Goal: Use online tool/utility: Use online tool/utility

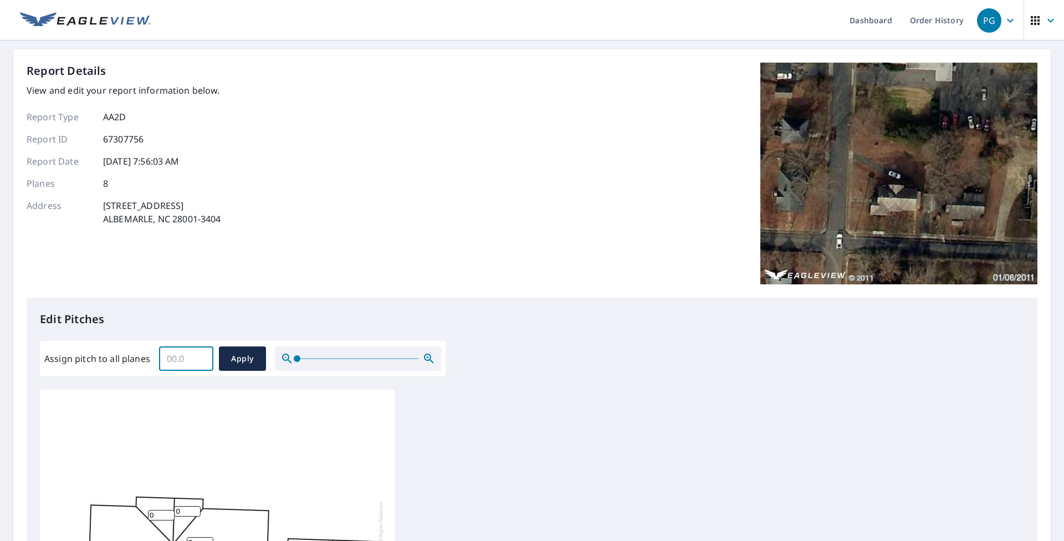
click at [193, 356] on input "Assign pitch to all planes" at bounding box center [186, 358] width 54 height 31
type input "9"
click at [248, 355] on span "Apply" at bounding box center [242, 359] width 29 height 14
type input "9"
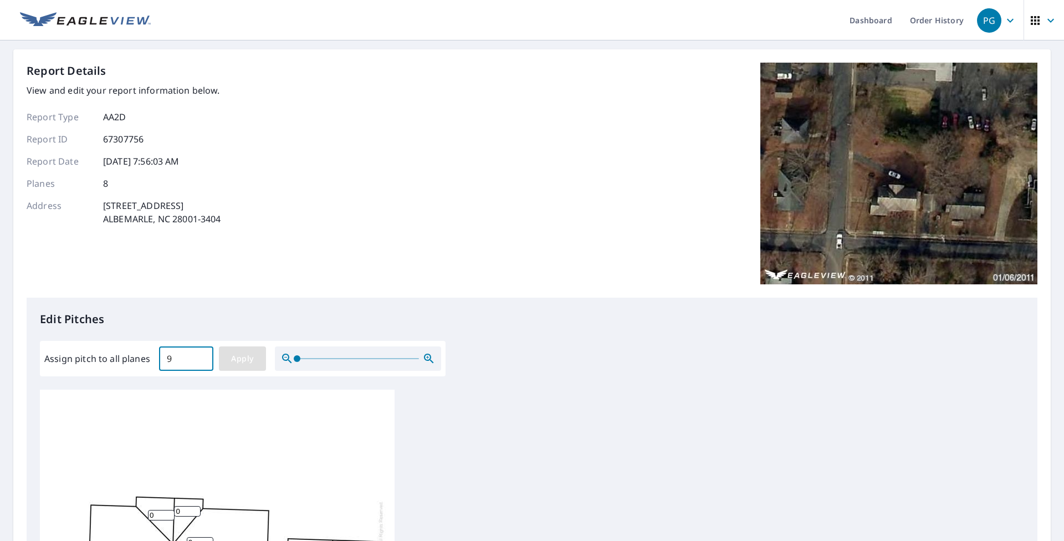
type input "9"
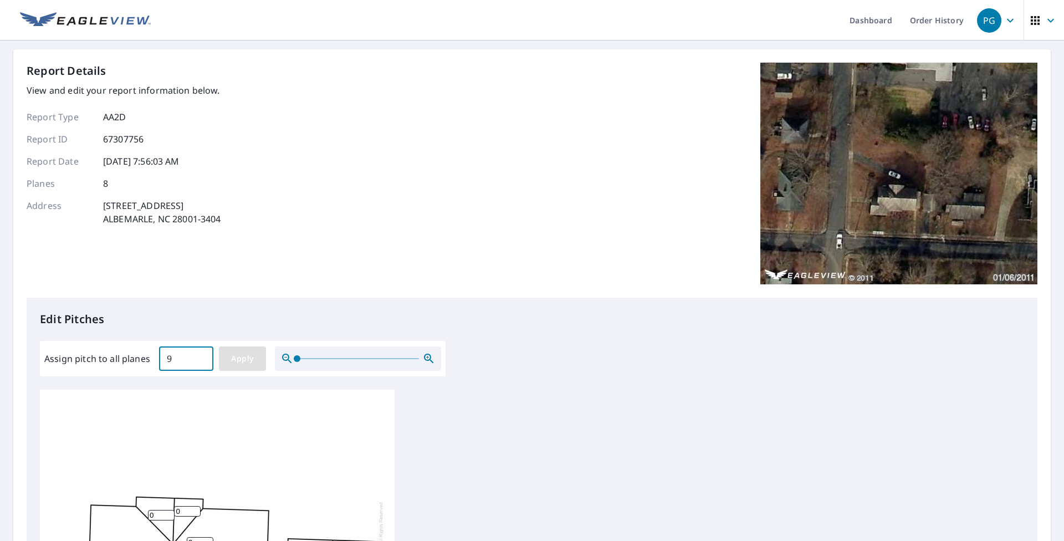
type input "9"
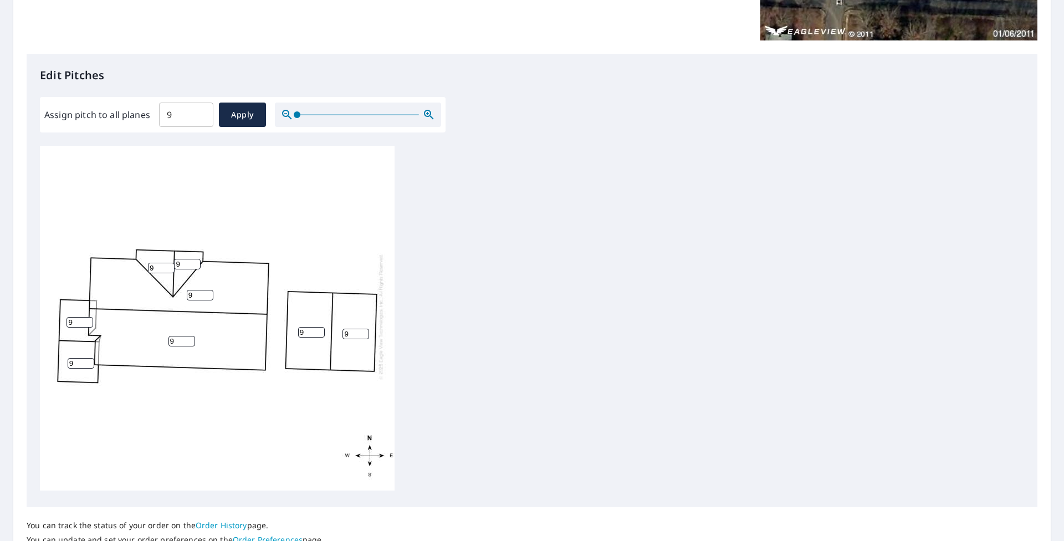
scroll to position [337, 0]
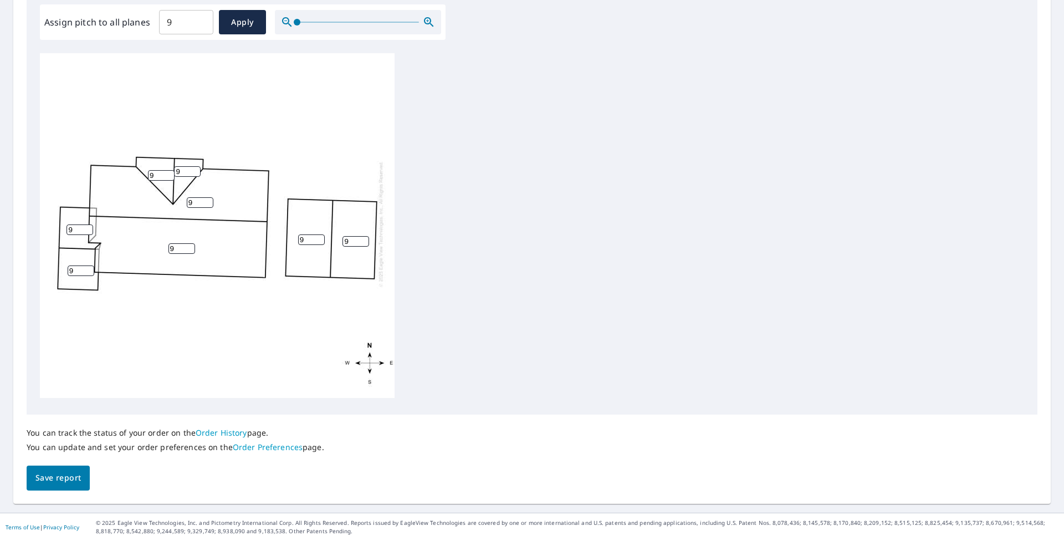
click at [60, 470] on span "Save report" at bounding box center [57, 478] width 45 height 14
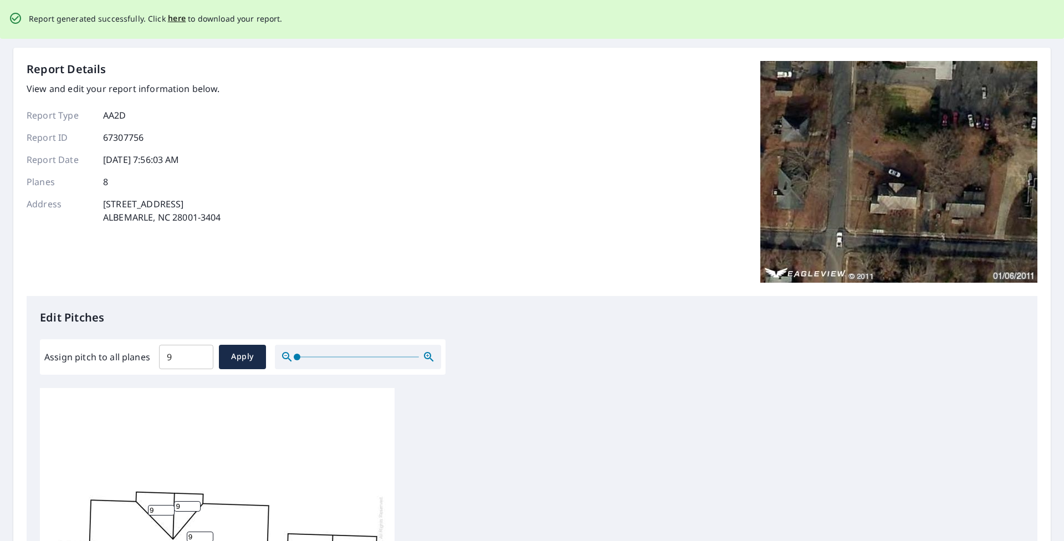
scroll to position [0, 0]
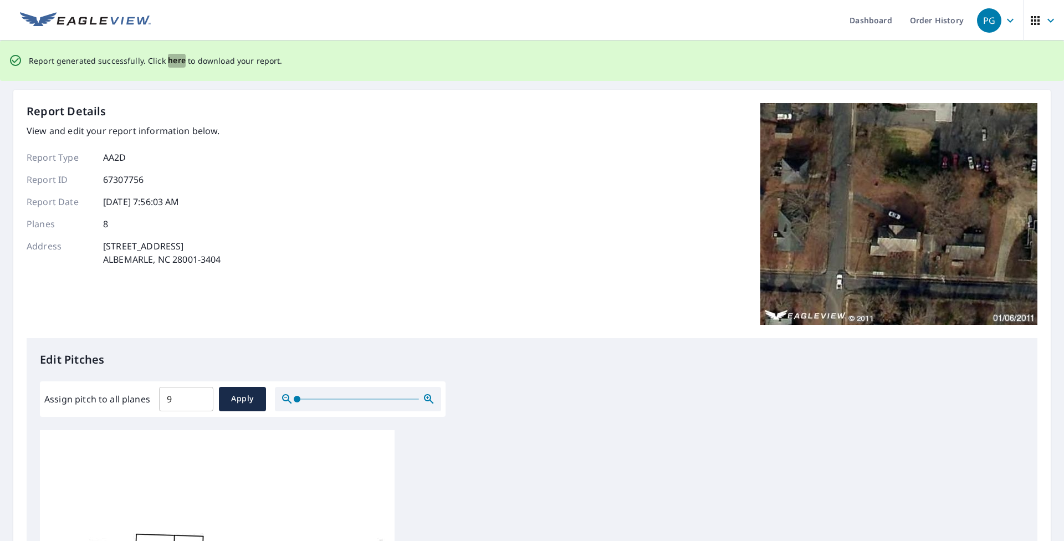
click at [174, 59] on span "here" at bounding box center [177, 61] width 18 height 14
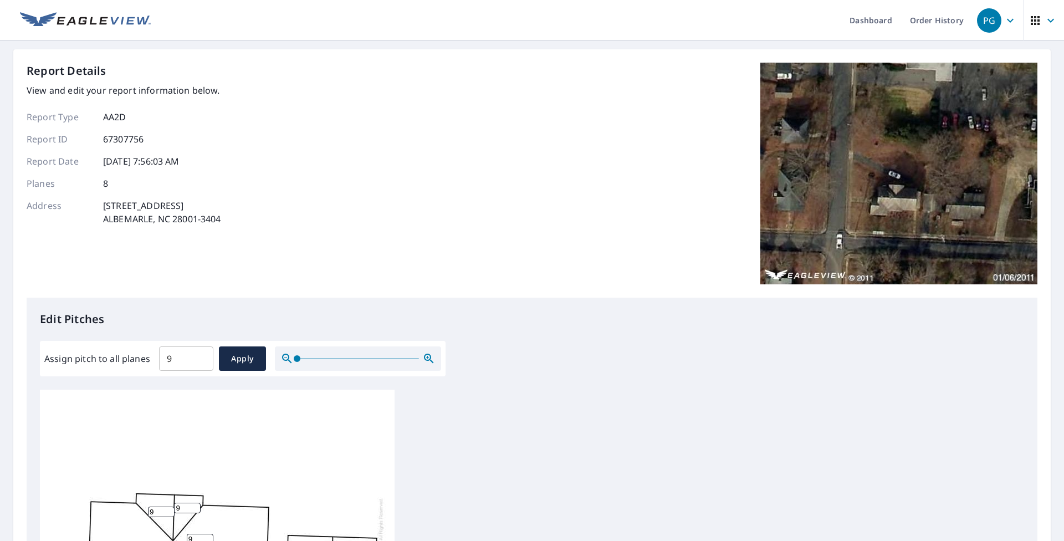
drag, startPoint x: 595, startPoint y: 73, endPoint x: 622, endPoint y: 72, distance: 26.1
click at [492, 73] on div "Report Details View and edit your report information below. Report Type AA2D Re…" at bounding box center [532, 180] width 1011 height 235
